Goal: Find specific page/section: Find specific page/section

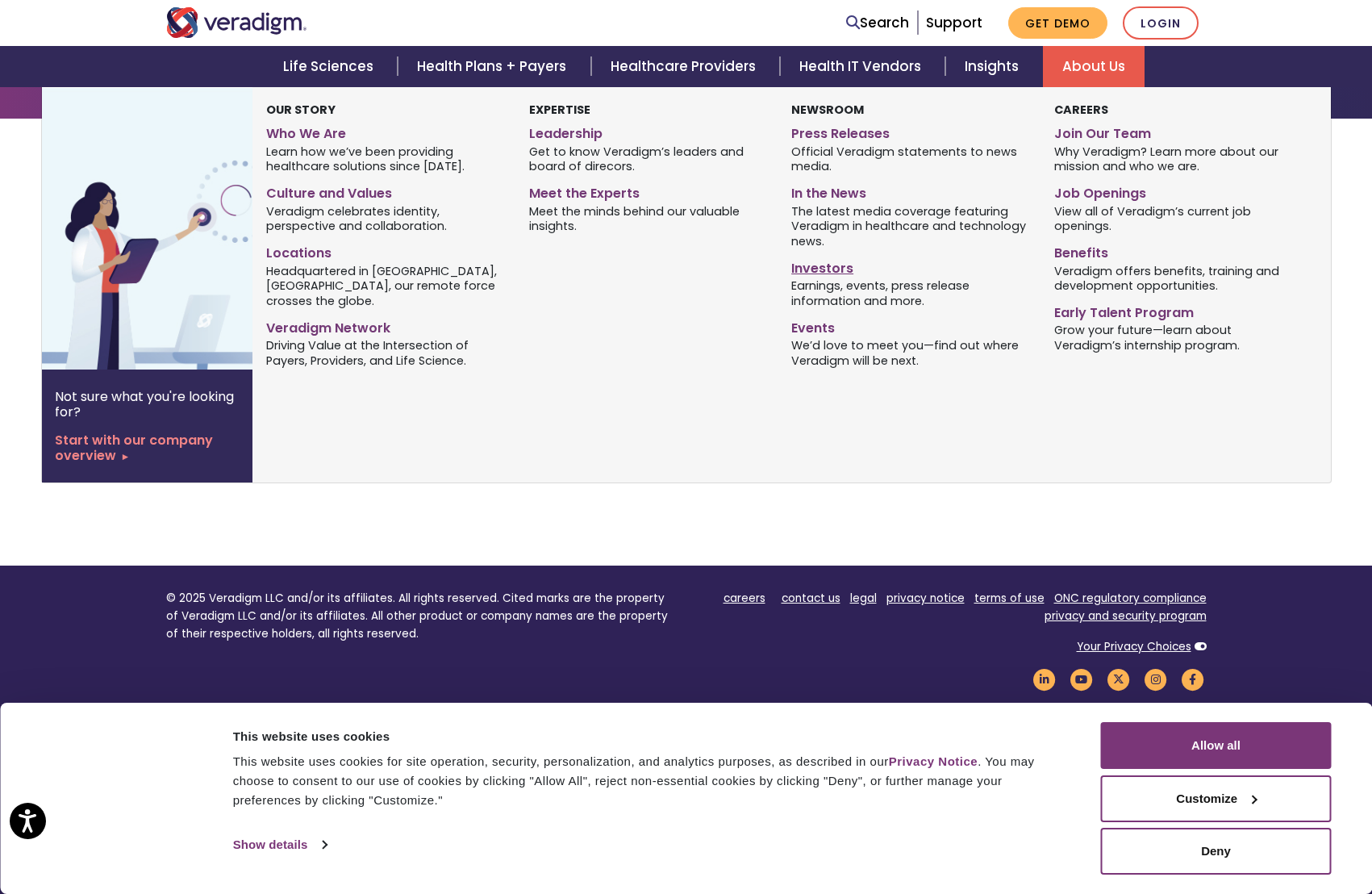
scroll to position [158, 0]
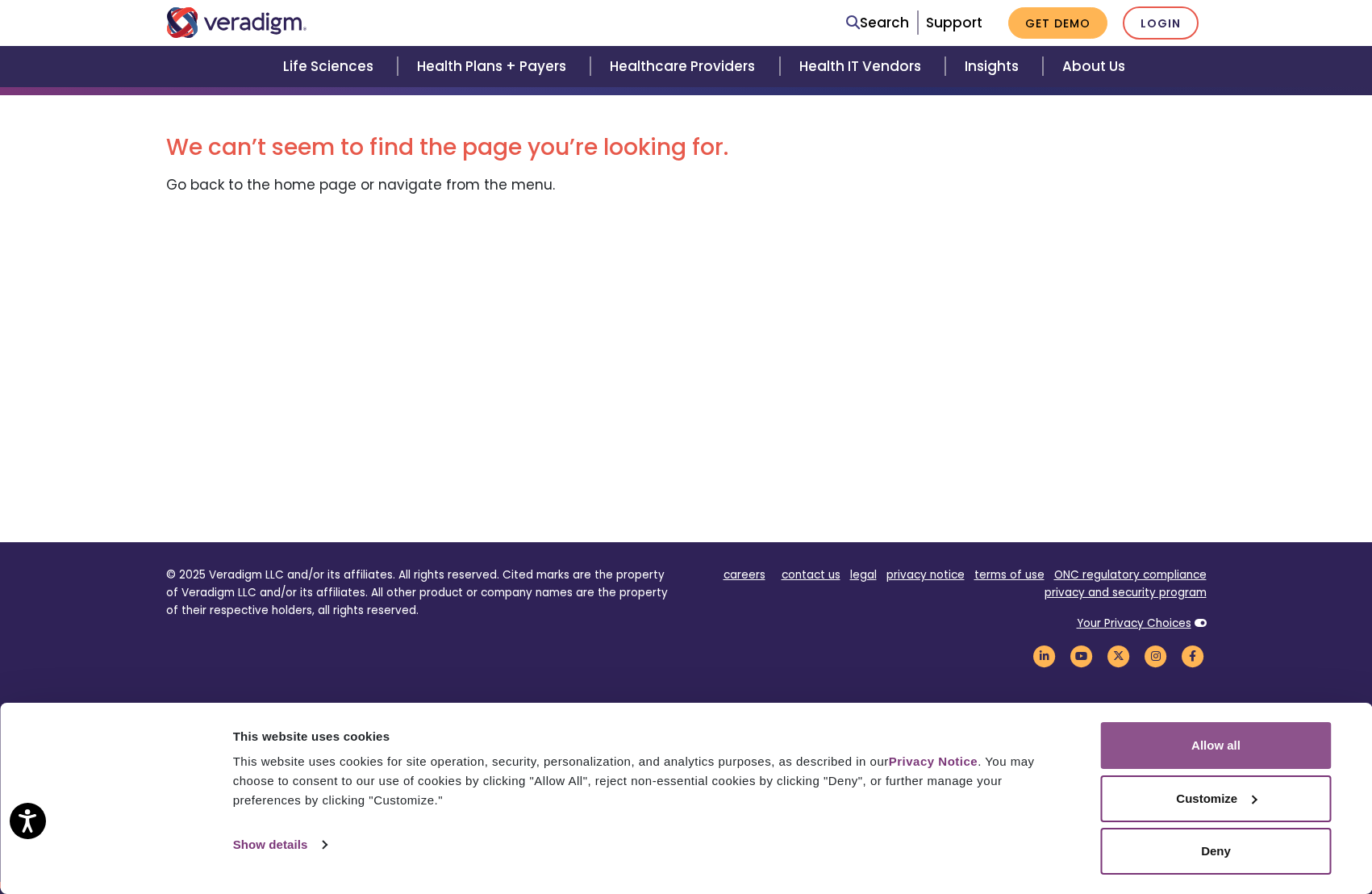
click at [1201, 741] on button "Allow all" at bounding box center [1216, 745] width 230 height 47
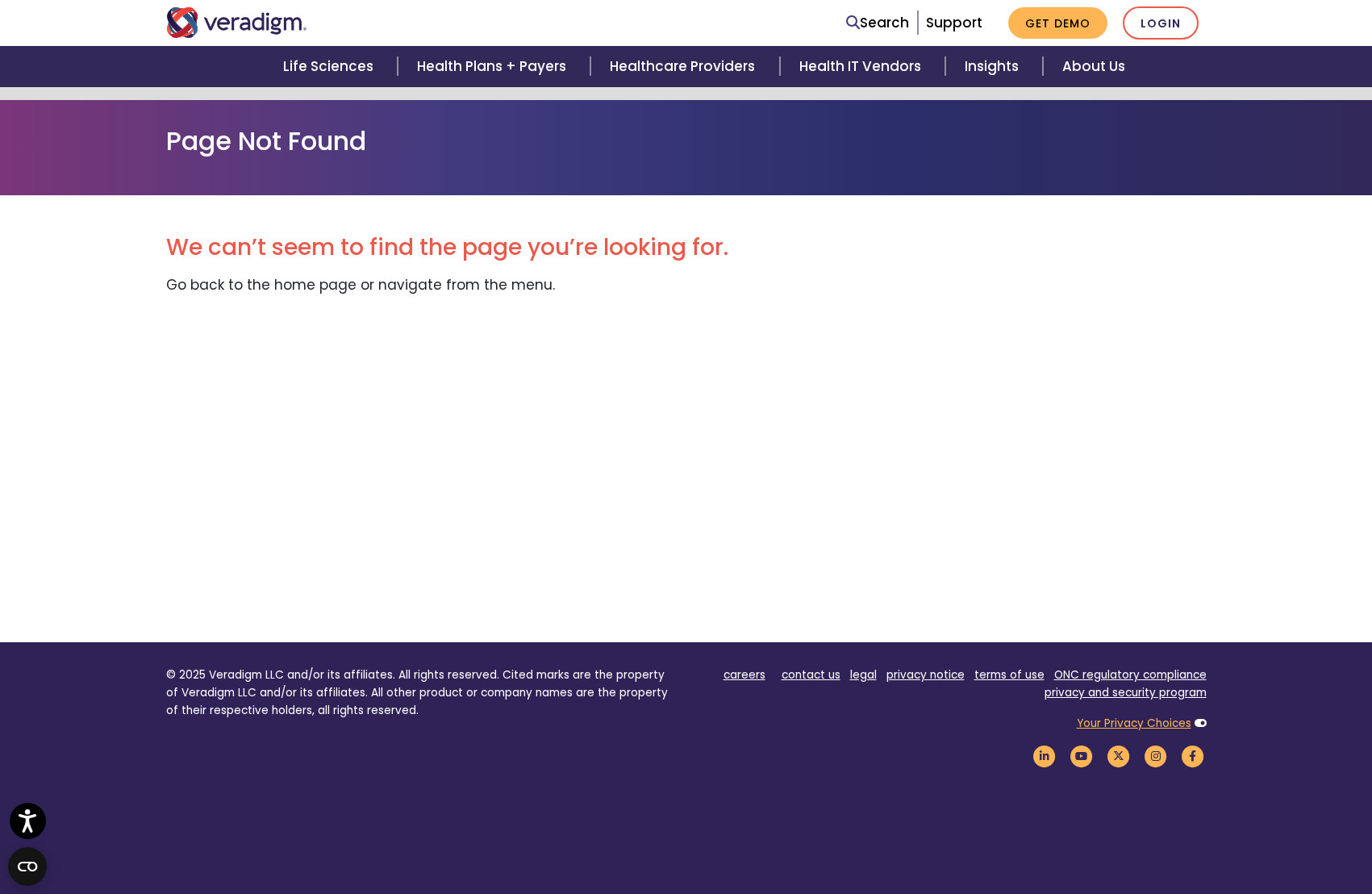
scroll to position [0, 0]
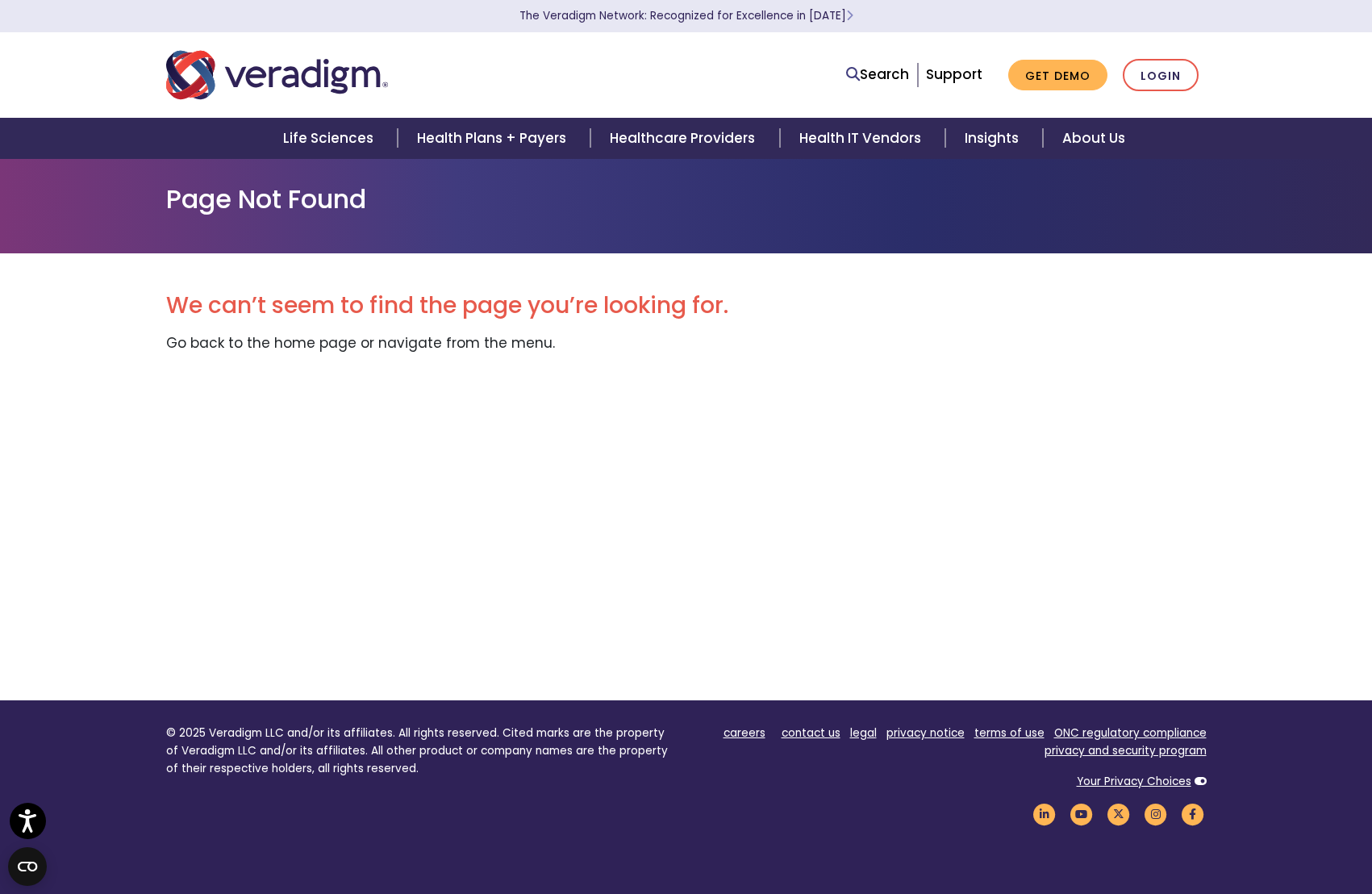
click at [364, 82] on img "Veradigm logo" at bounding box center [278, 75] width 222 height 53
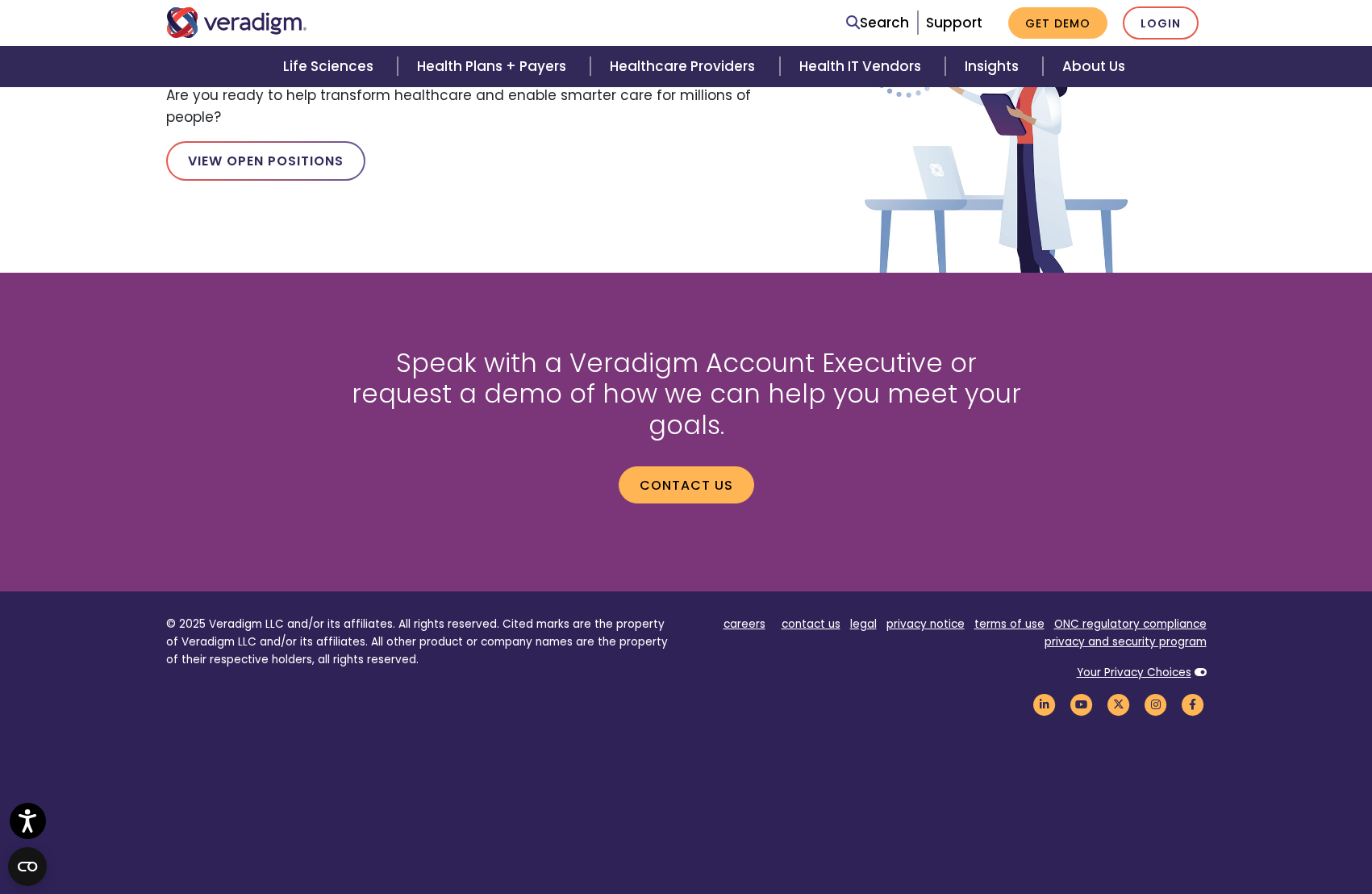
scroll to position [1987, 0]
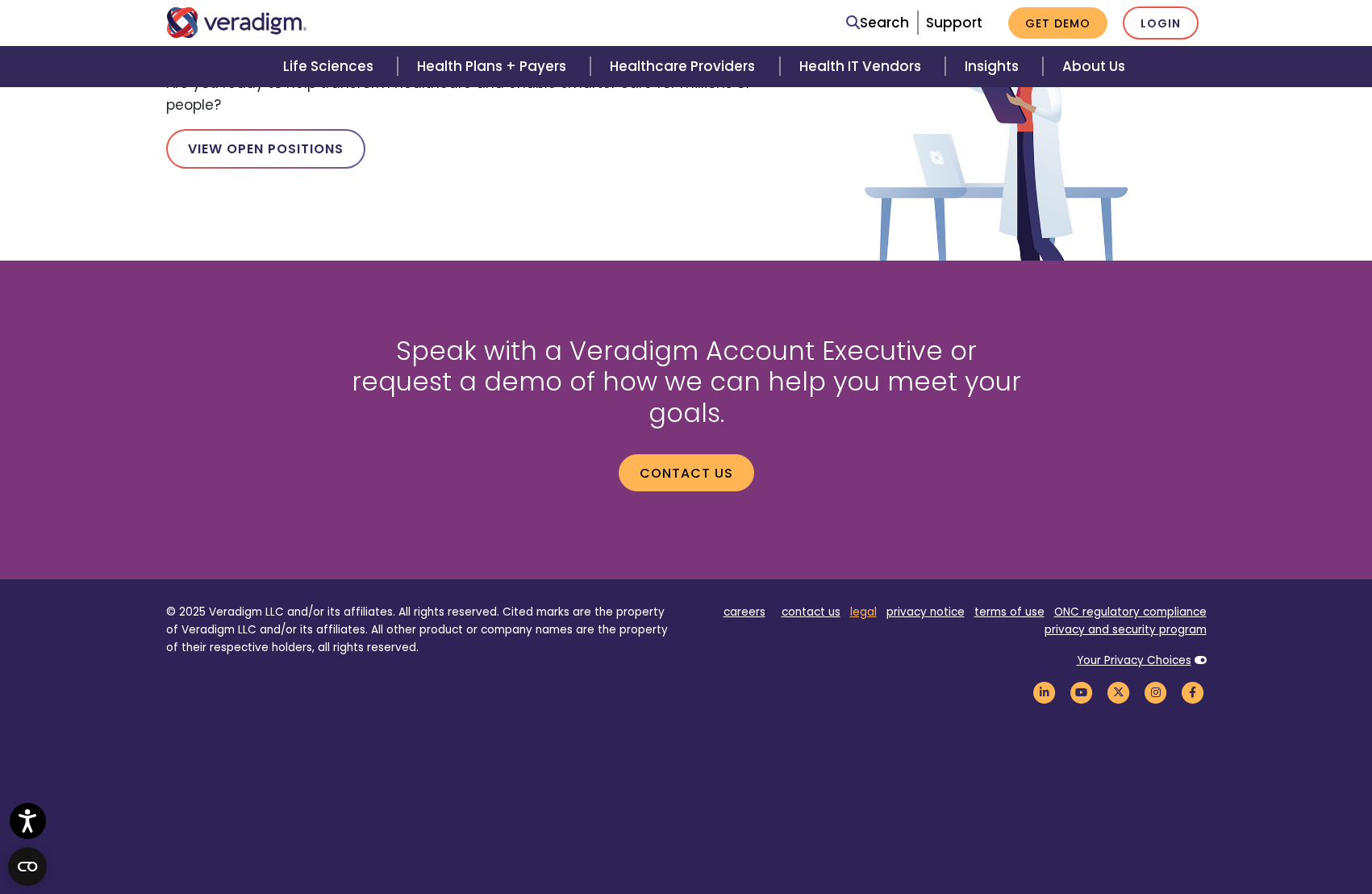
click at [865, 604] on link "legal" at bounding box center [864, 611] width 27 height 15
